Goal: Check status: Check status

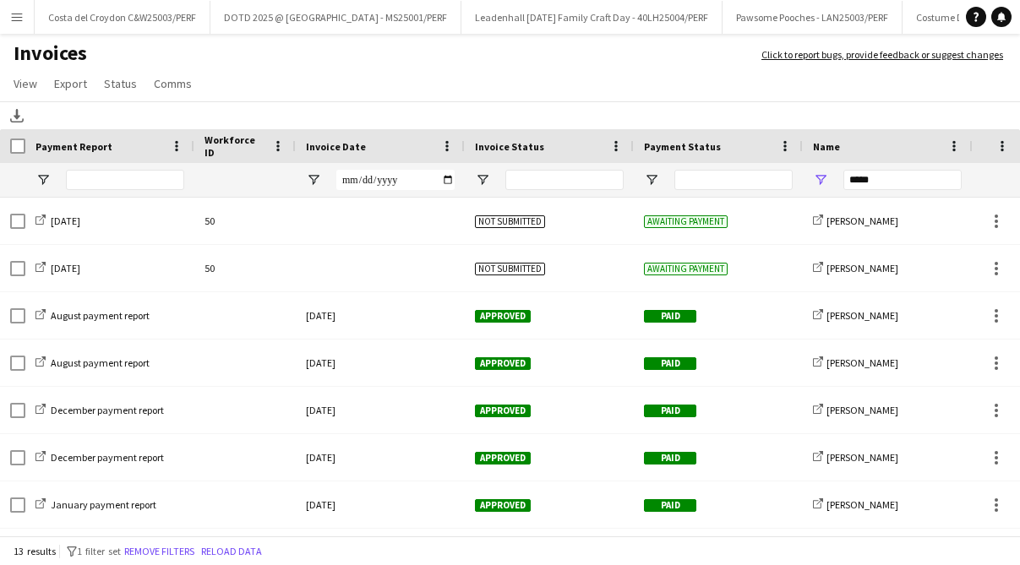
scroll to position [0, 33]
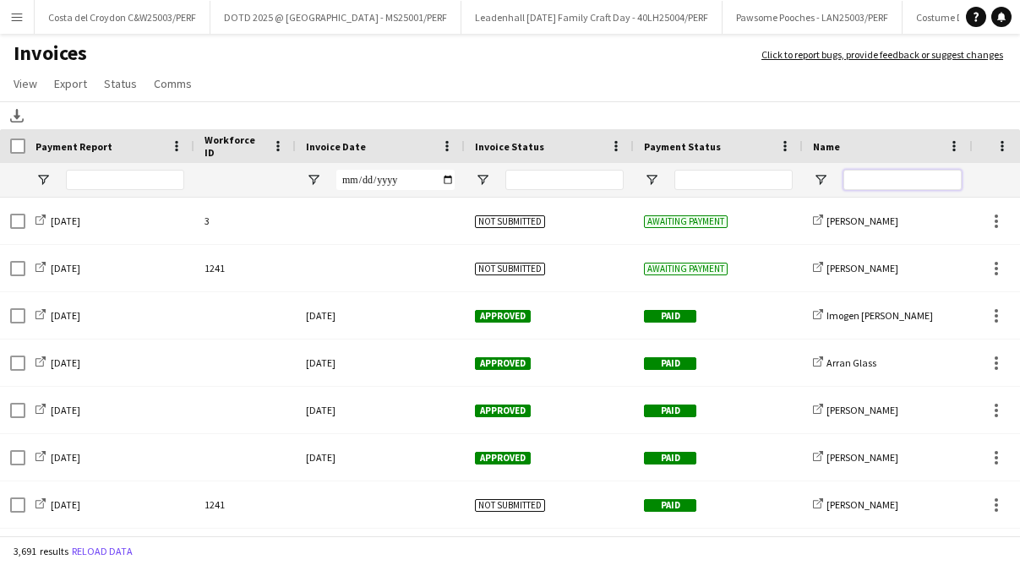
click at [889, 185] on input "Name Filter Input" at bounding box center [902, 180] width 118 height 20
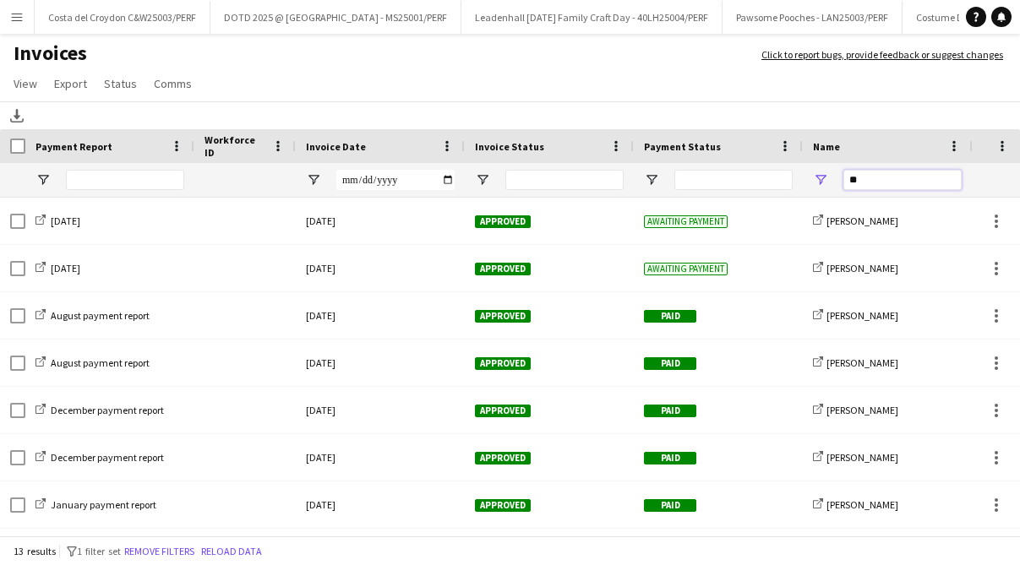
type input "*"
